Goal: Information Seeking & Learning: Learn about a topic

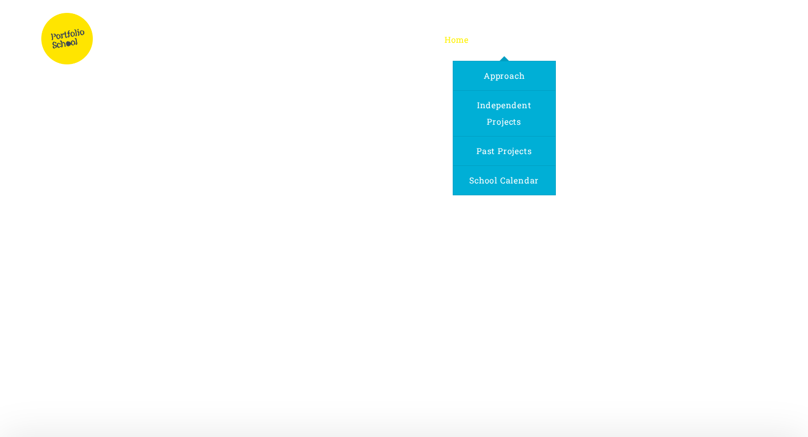
click at [493, 43] on span "Program" at bounding box center [503, 39] width 37 height 11
click at [496, 42] on span "Program" at bounding box center [503, 39] width 37 height 11
click at [494, 122] on span "Independent Projects" at bounding box center [504, 112] width 55 height 27
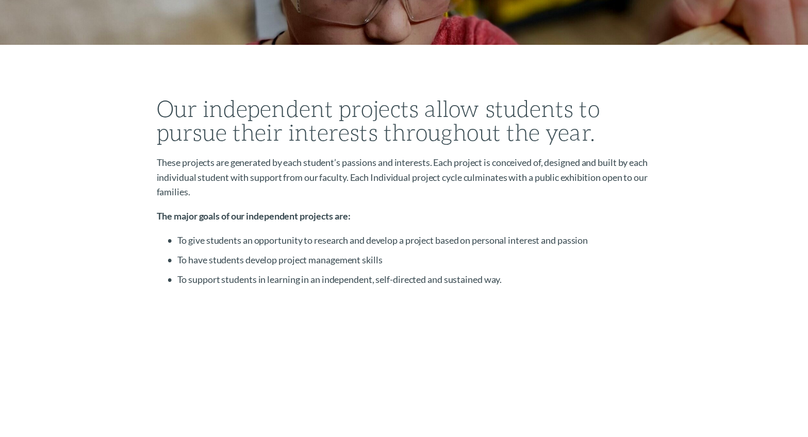
scroll to position [228, 0]
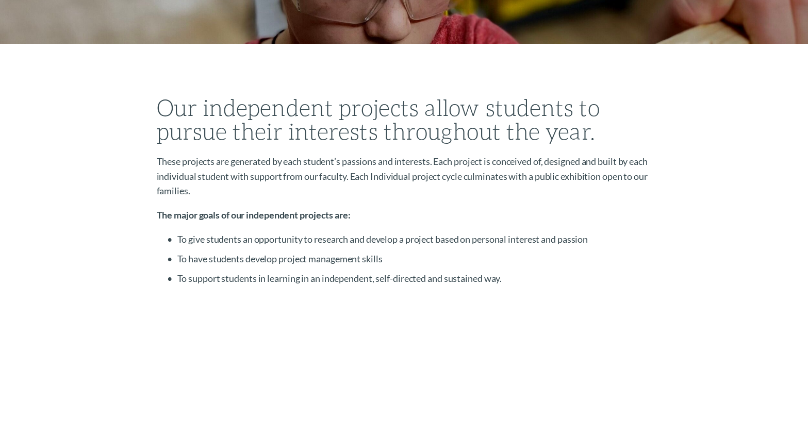
click at [313, 233] on p "To give students an opportunity to research and develop a project based on pers…" at bounding box center [414, 239] width 474 height 15
